Goal: Task Accomplishment & Management: Use online tool/utility

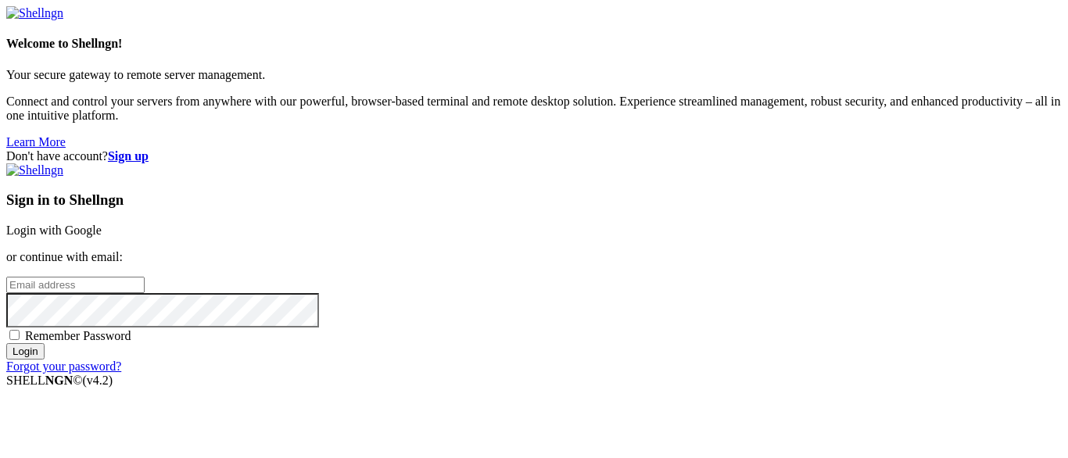
click at [102, 224] on link "Login with Google" at bounding box center [53, 230] width 95 height 13
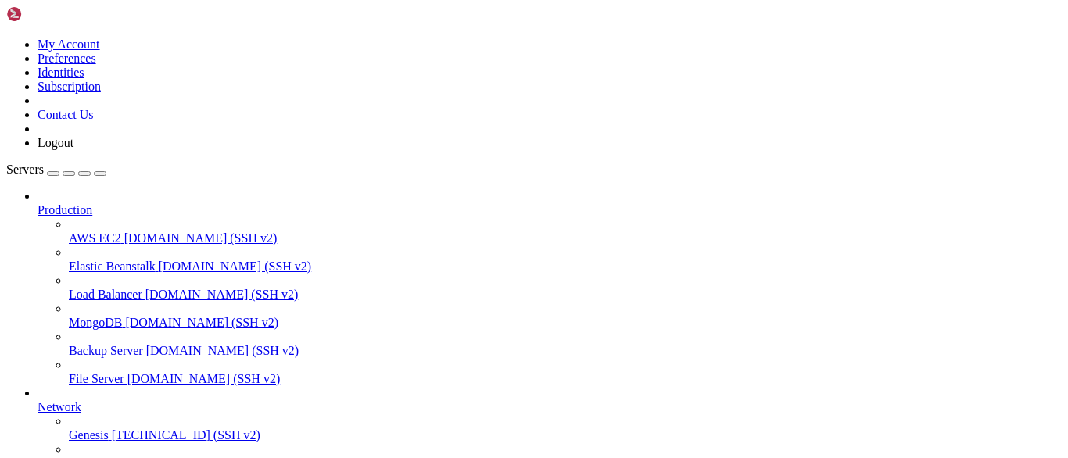
scroll to position [131, 0]
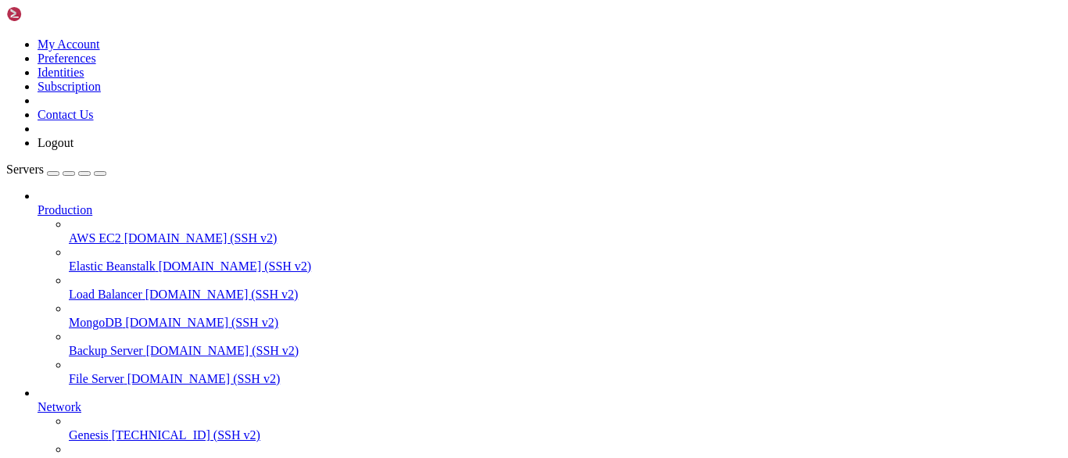
drag, startPoint x: 274, startPoint y: 926, endPoint x: 271, endPoint y: 948, distance: 22.0
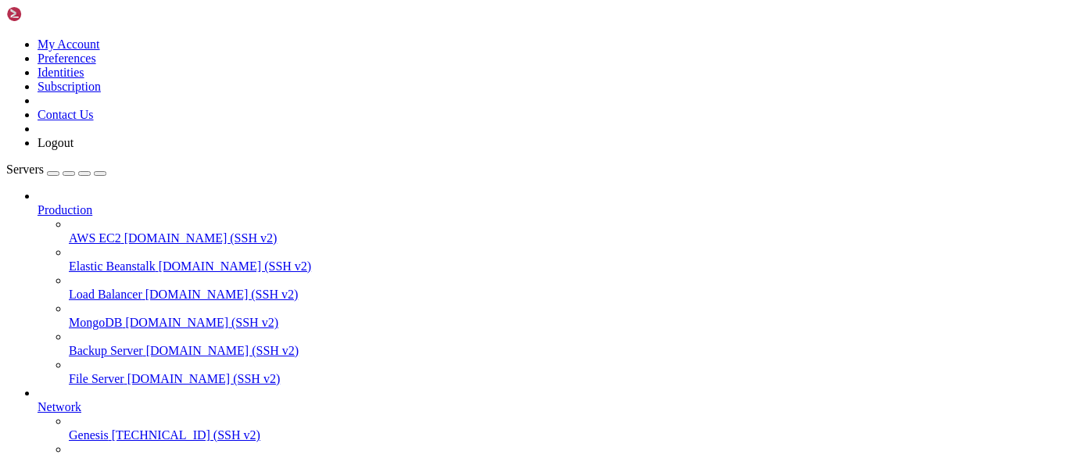
click at [80, 333] on body "Loading... My Account Preferences Identities Subscription Contact Us Logout Ser…" at bounding box center [533, 446] width 1055 height 880
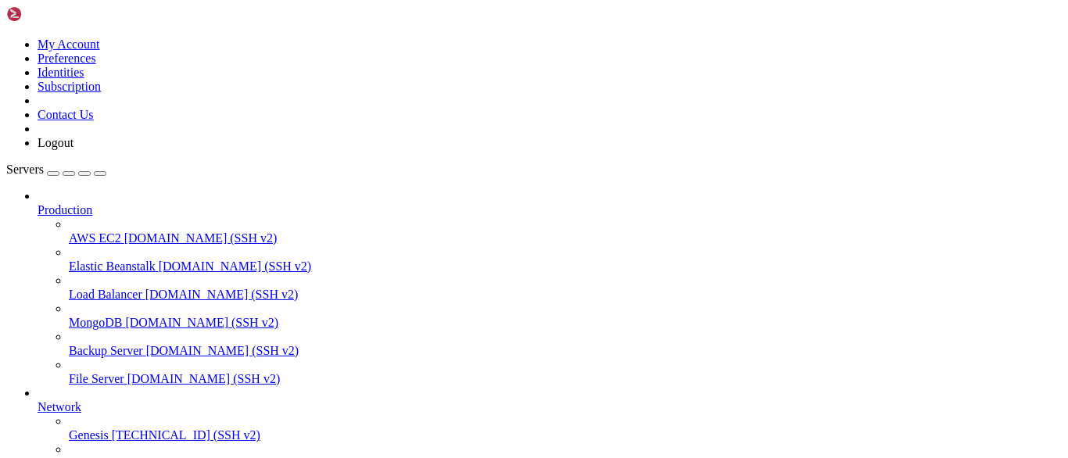
drag, startPoint x: 146, startPoint y: 1251, endPoint x: 14, endPoint y: 1171, distance: 154.3
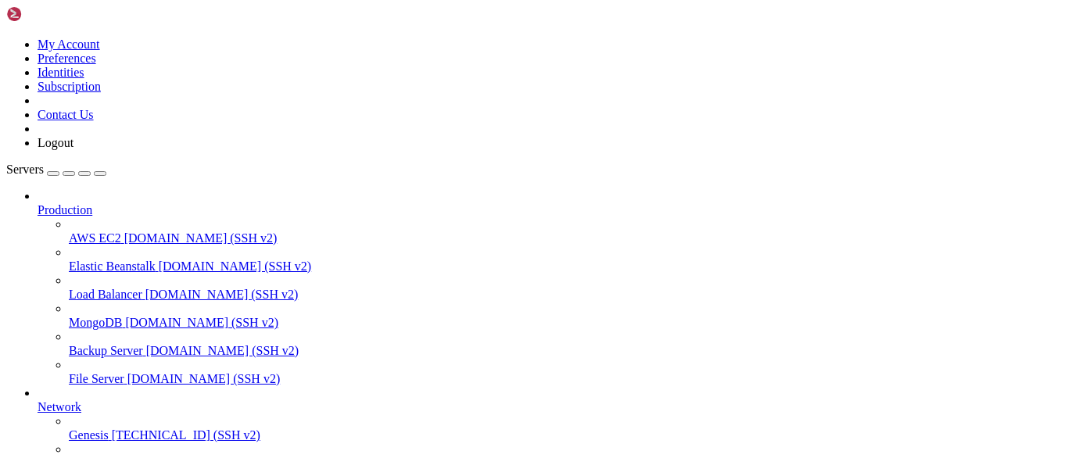
drag, startPoint x: 76, startPoint y: 1199, endPoint x: -63, endPoint y: 1177, distance: 140.1
